Goal: Use online tool/utility: Utilize a website feature to perform a specific function

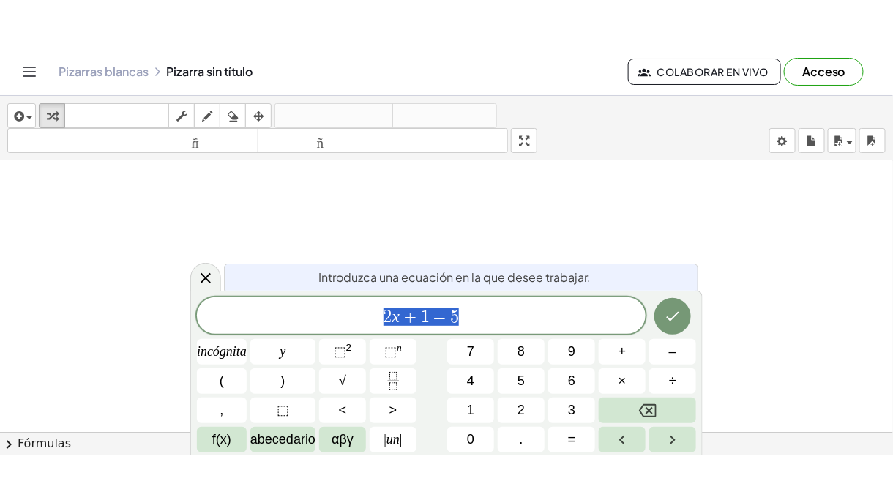
scroll to position [168, 0]
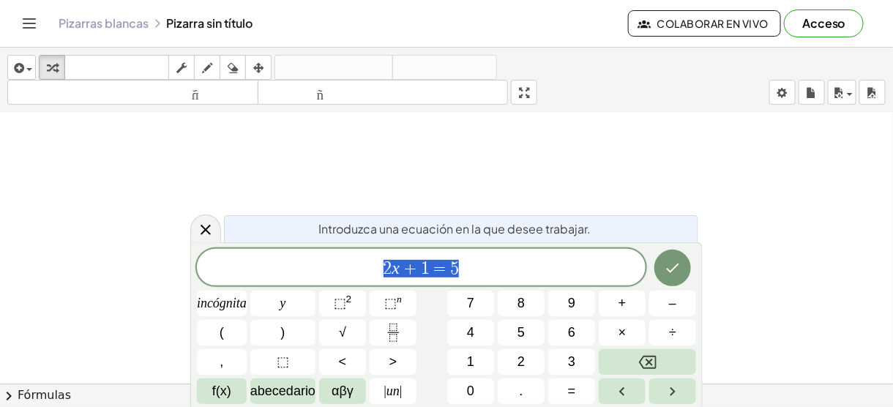
drag, startPoint x: 536, startPoint y: 89, endPoint x: 536, endPoint y: 152, distance: 63.7
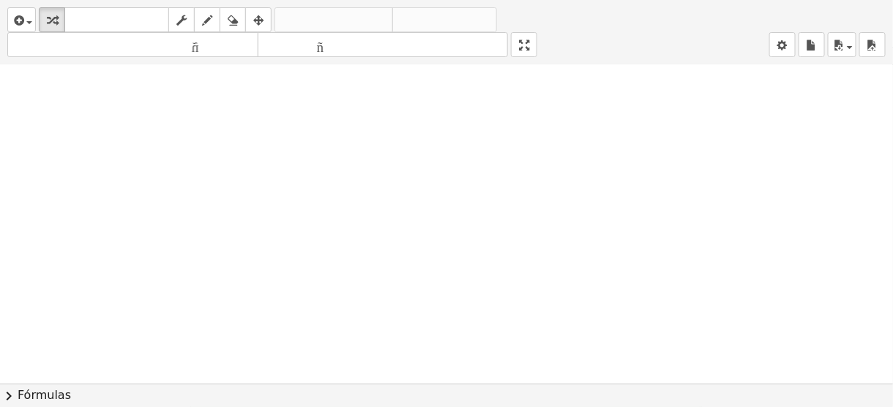
click at [536, 152] on div "insertar Seleccione uno: Expresión matemática Función Texto Vídeo de YouTube Gr…" at bounding box center [446, 203] width 893 height 407
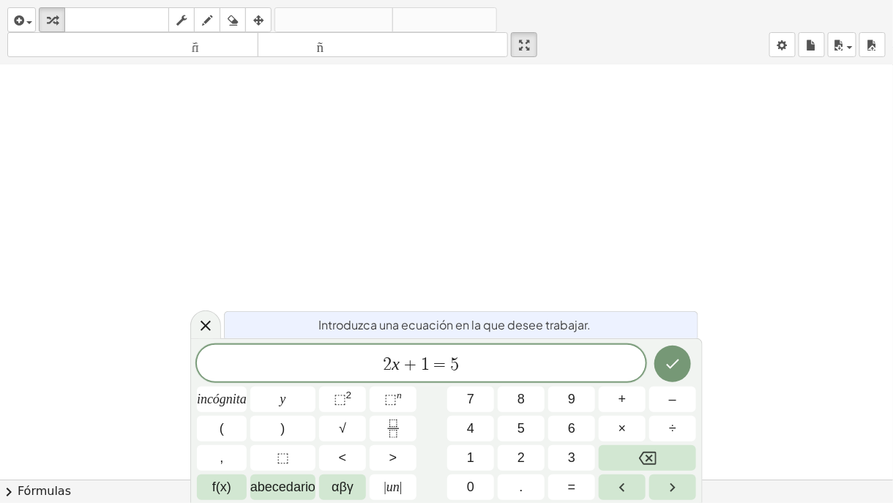
click at [435, 228] on div at bounding box center [446, 311] width 893 height 829
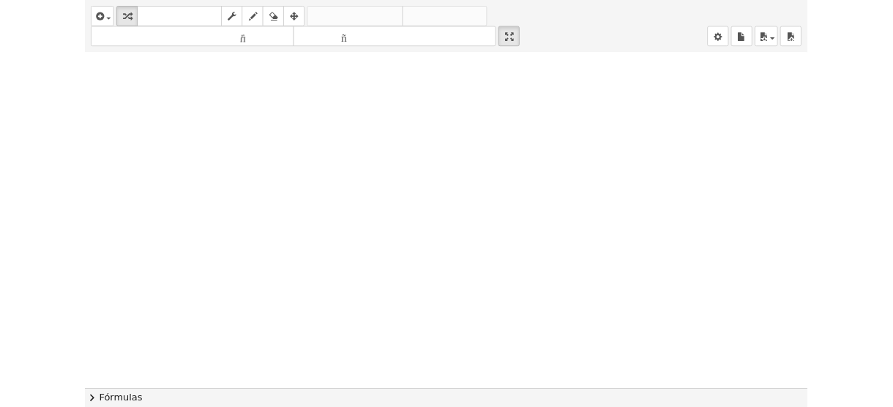
scroll to position [34, 0]
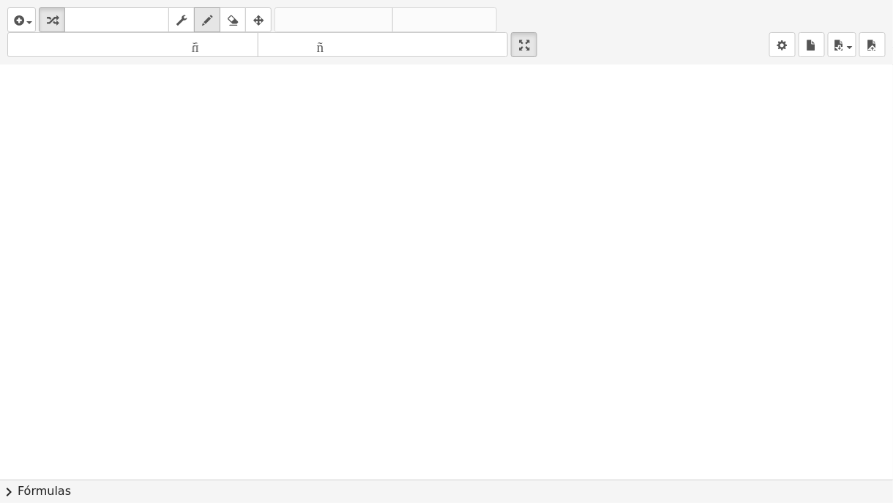
click at [209, 18] on icon "button" at bounding box center [207, 21] width 10 height 18
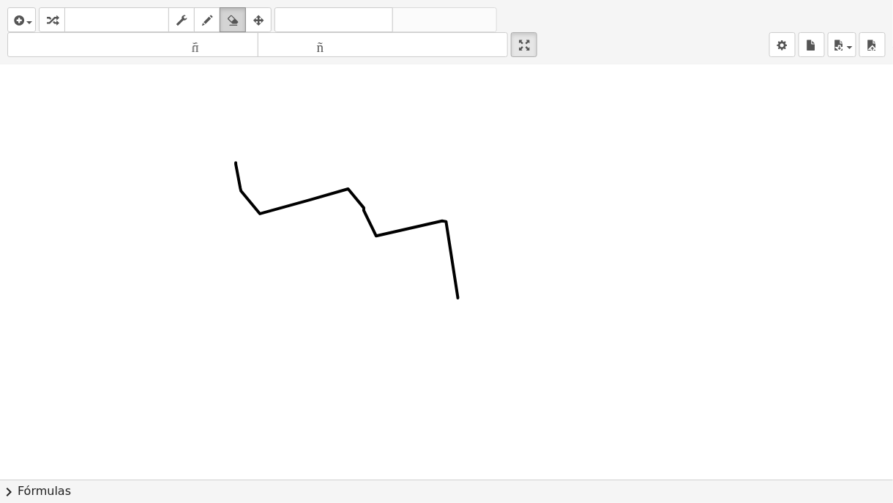
click at [239, 16] on div "button" at bounding box center [232, 20] width 19 height 18
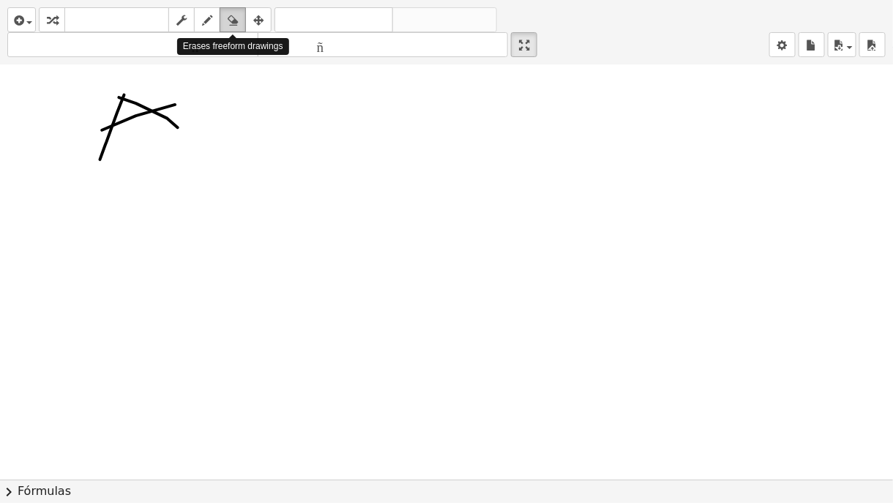
click at [228, 25] on icon "button" at bounding box center [233, 21] width 10 height 18
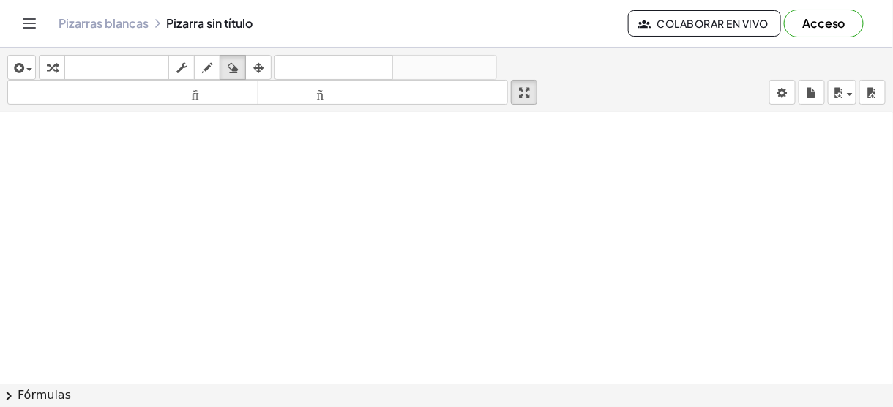
drag, startPoint x: 524, startPoint y: 102, endPoint x: 524, endPoint y: 165, distance: 63.7
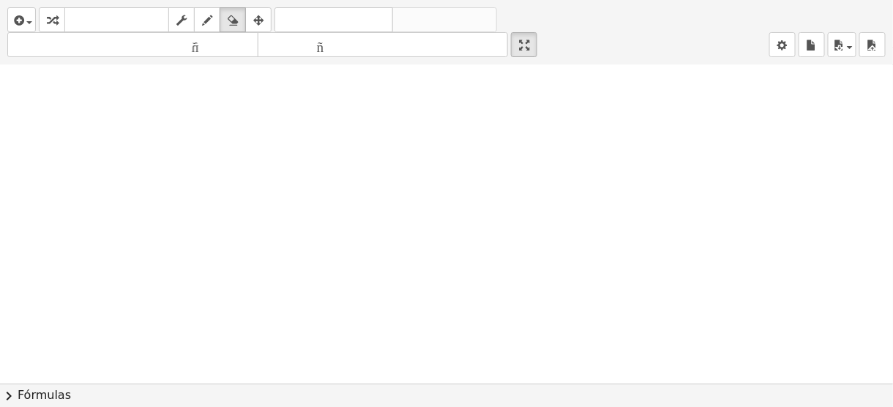
click at [524, 165] on div "insertar Seleccione uno: Expresión matemática Función Texto Vídeo de YouTube Gr…" at bounding box center [446, 203] width 893 height 407
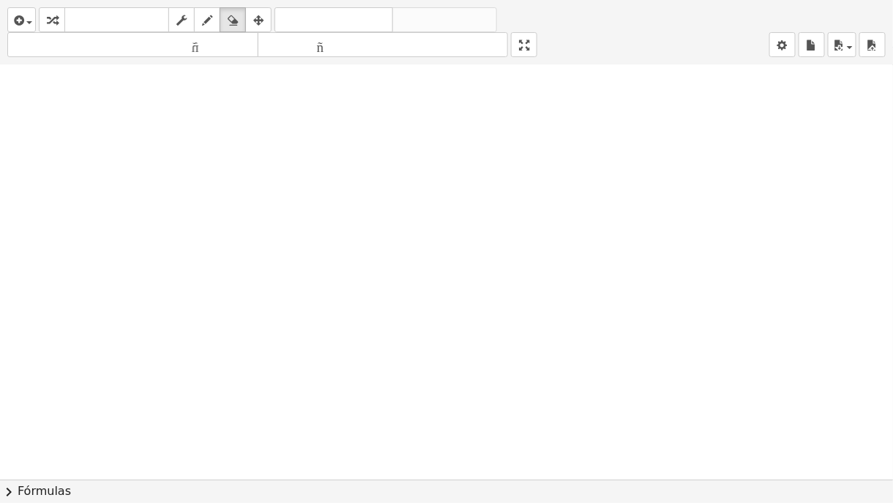
drag, startPoint x: 529, startPoint y: 53, endPoint x: 529, endPoint y: -10, distance: 63.7
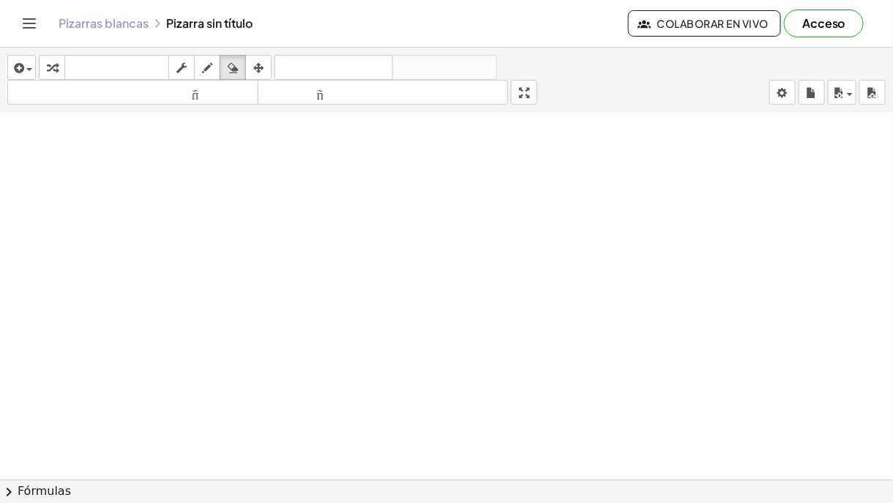
click at [529, 0] on html "Actividades matemáticas fáciles de comprender Empezar Banco de actividades Trab…" at bounding box center [446, 251] width 893 height 503
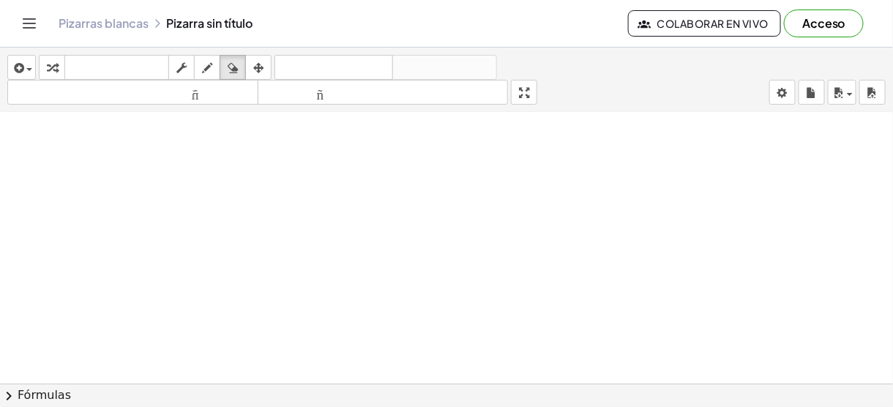
click at [37, 406] on button "chevron_right Fórmulas" at bounding box center [446, 395] width 893 height 23
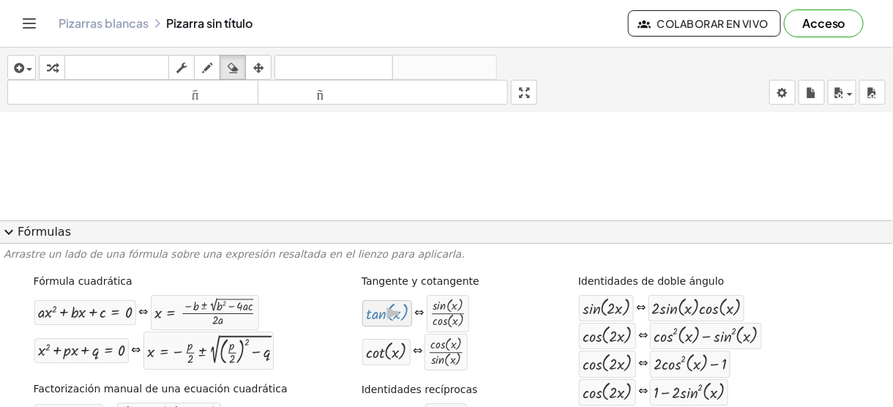
click at [372, 314] on div at bounding box center [387, 313] width 42 height 19
drag, startPoint x: 372, startPoint y: 314, endPoint x: 275, endPoint y: 262, distance: 110.4
drag, startPoint x: 441, startPoint y: 303, endPoint x: 335, endPoint y: 198, distance: 149.1
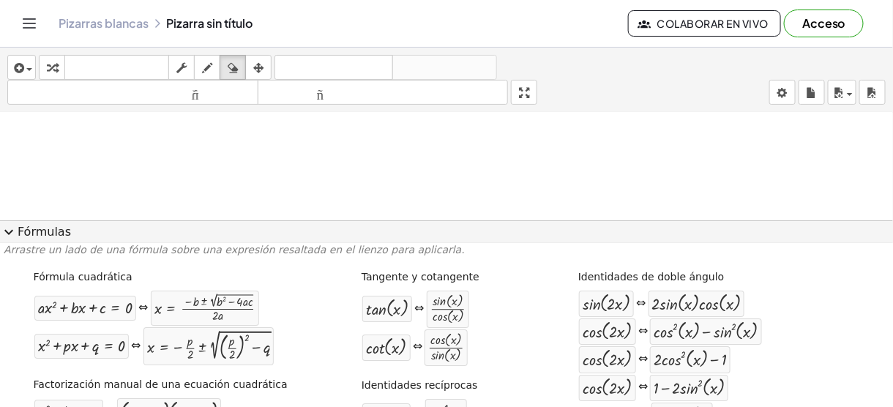
scroll to position [0, 0]
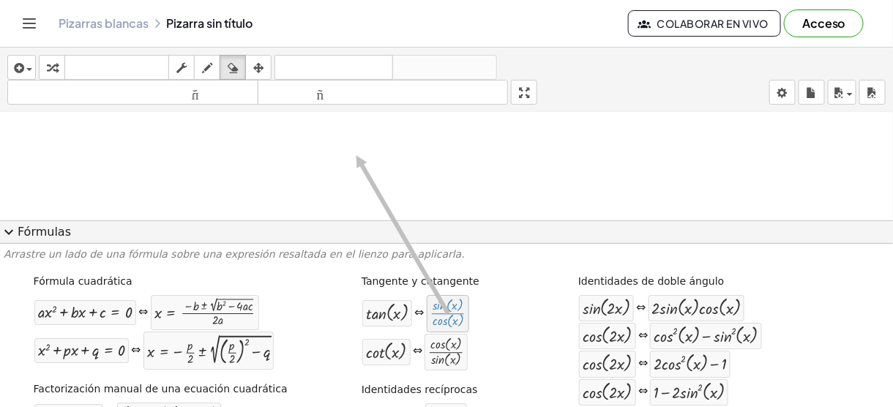
drag, startPoint x: 437, startPoint y: 313, endPoint x: 346, endPoint y: 155, distance: 182.1
drag, startPoint x: 439, startPoint y: 308, endPoint x: 398, endPoint y: 322, distance: 43.3
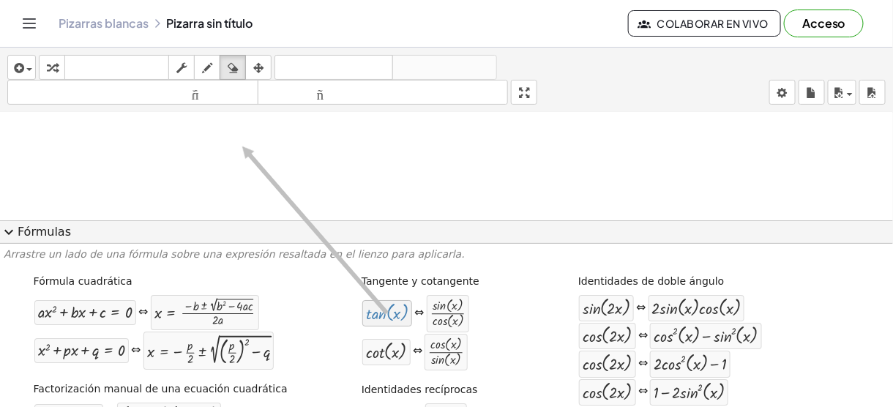
drag, startPoint x: 396, startPoint y: 319, endPoint x: 229, endPoint y: 146, distance: 239.8
drag, startPoint x: 527, startPoint y: 83, endPoint x: 527, endPoint y: 146, distance: 63.7
click at [527, 146] on div "insertar Seleccione uno: Expresión matemática Función Texto Vídeo de YouTube Gr…" at bounding box center [446, 228] width 893 height 360
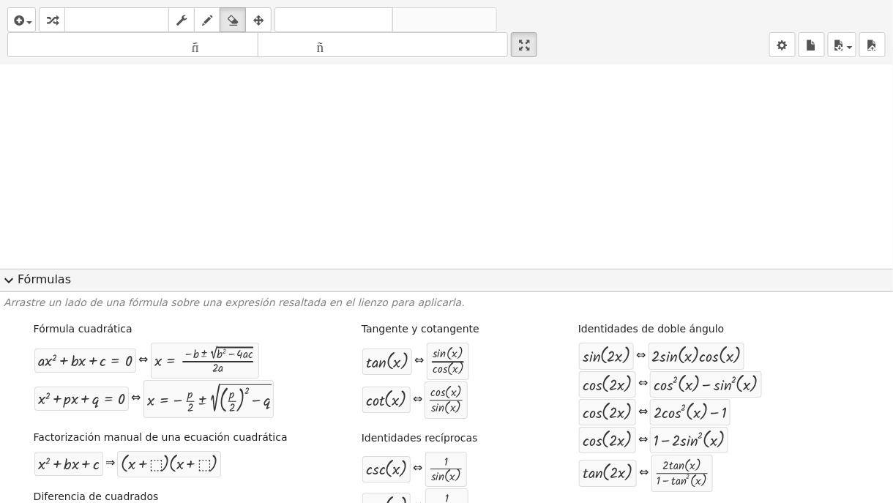
click at [12, 280] on span "expand_more" at bounding box center [9, 281] width 18 height 18
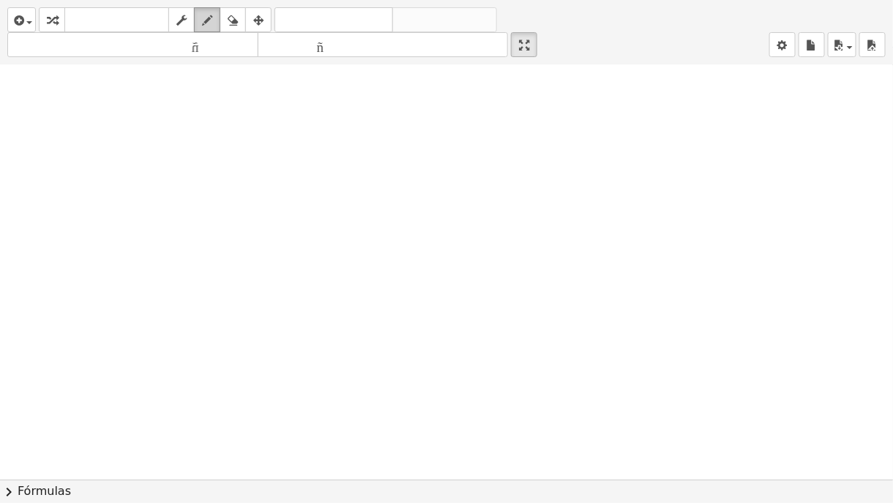
click at [212, 18] on icon "button" at bounding box center [207, 21] width 10 height 18
drag, startPoint x: 524, startPoint y: 42, endPoint x: 524, endPoint y: -21, distance: 63.7
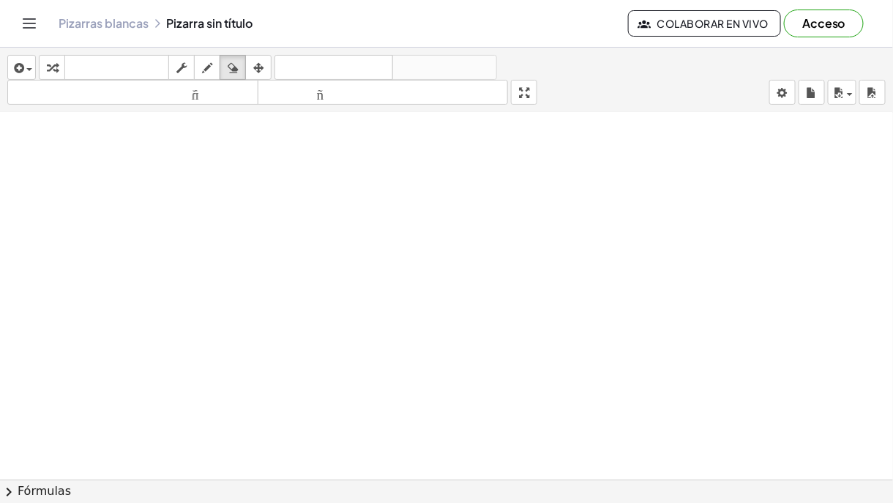
click at [524, 0] on html "Actividades matemáticas fáciles de comprender Empezar Banco de actividades Trab…" at bounding box center [446, 251] width 893 height 503
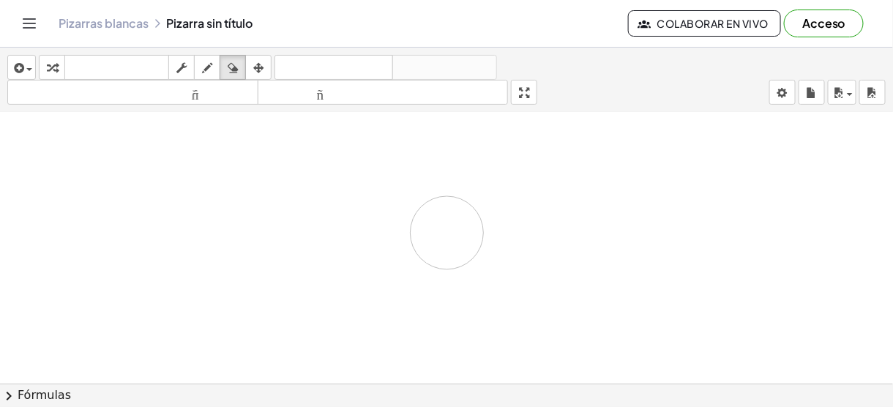
click at [447, 232] on div at bounding box center [446, 350] width 893 height 542
